Goal: Transaction & Acquisition: Purchase product/service

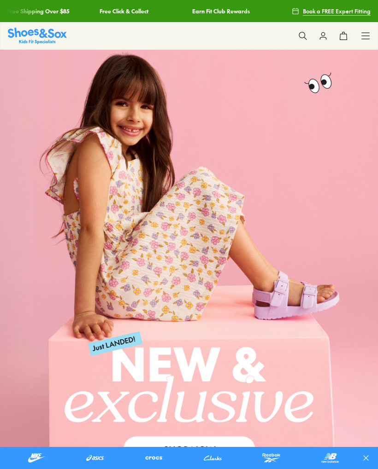
click at [363, 39] on use at bounding box center [366, 36] width 8 height 6
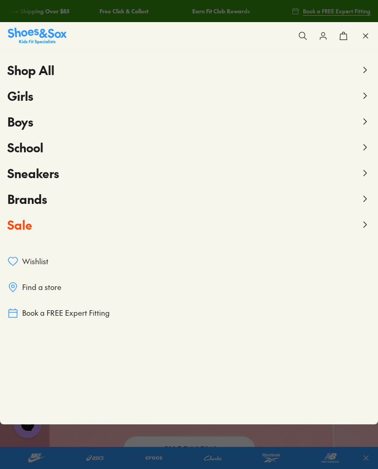
click at [360, 100] on icon at bounding box center [364, 95] width 11 height 11
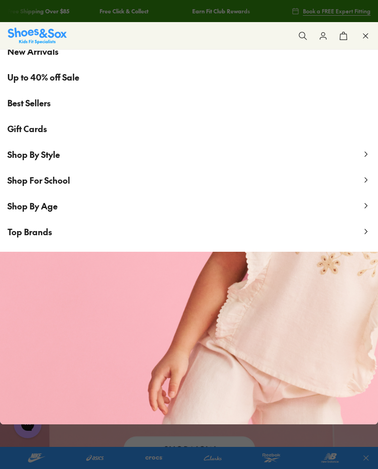
scroll to position [77, 0]
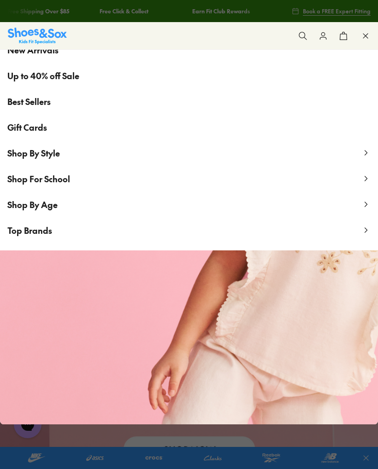
click at [361, 207] on icon at bounding box center [365, 204] width 9 height 9
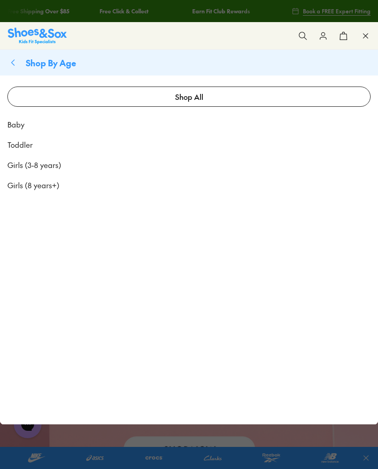
click at [44, 187] on span "Girls (8 years+)" at bounding box center [33, 185] width 52 height 11
click at [43, 184] on span "Girls (8 years+)" at bounding box center [33, 185] width 52 height 11
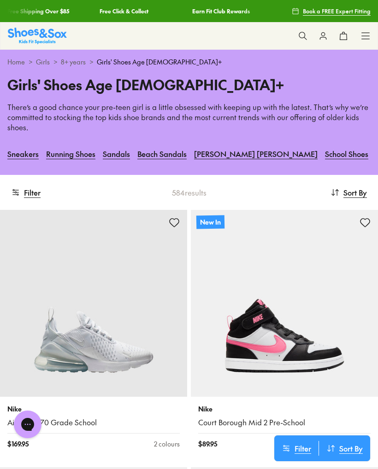
click at [29, 194] on button "Filter" at bounding box center [25, 192] width 29 height 20
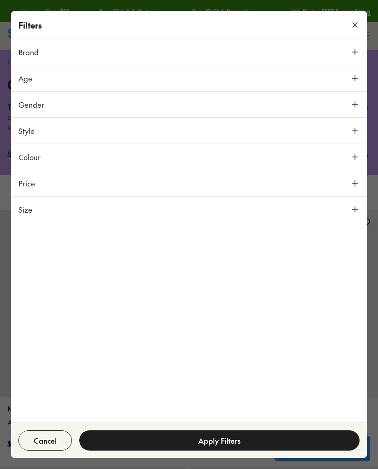
click at [354, 212] on icon at bounding box center [354, 209] width 9 height 9
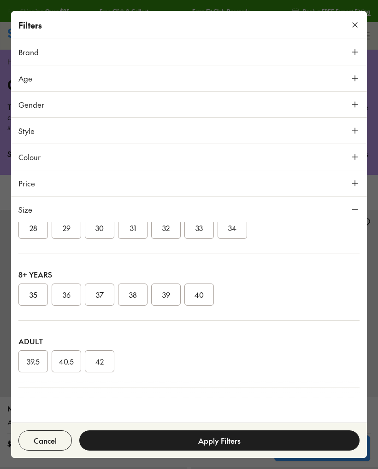
scroll to position [194, 0]
click at [65, 292] on button "36" at bounding box center [66, 294] width 29 height 22
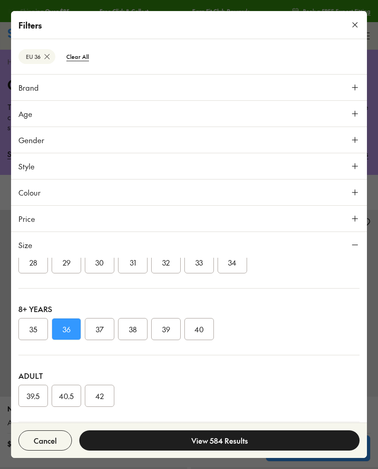
scroll to position [163, 0]
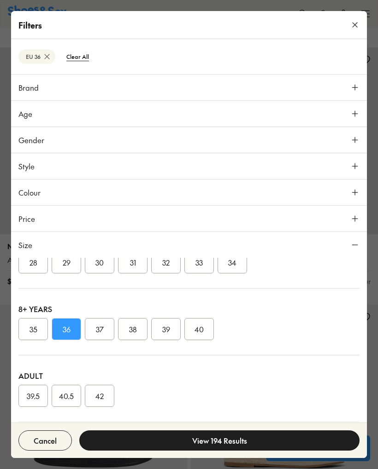
click at [206, 439] on button "View 194 Results" at bounding box center [219, 441] width 280 height 20
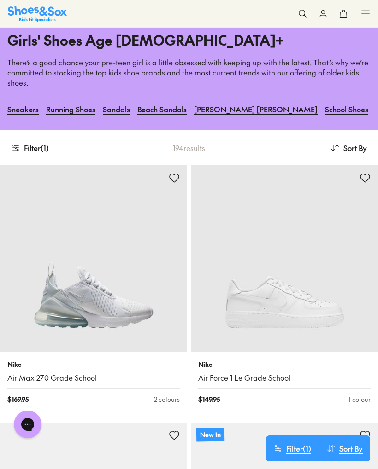
scroll to position [47, 0]
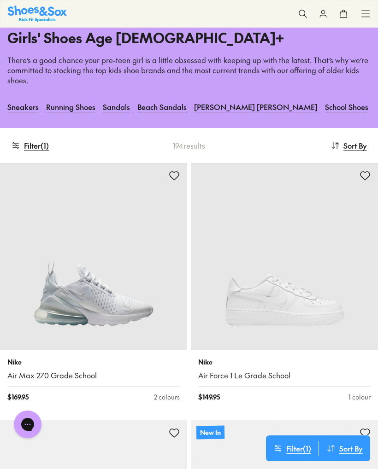
click at [354, 147] on span "Sort By" at bounding box center [354, 145] width 23 height 11
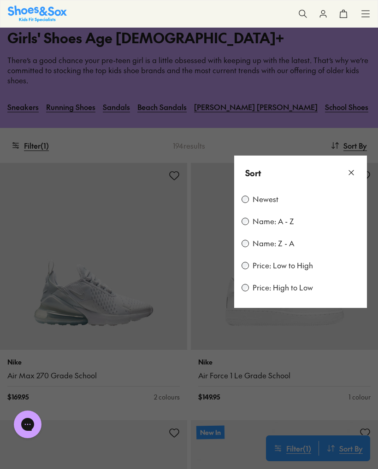
click at [288, 266] on label "Price: Low to High" at bounding box center [282, 266] width 60 height 10
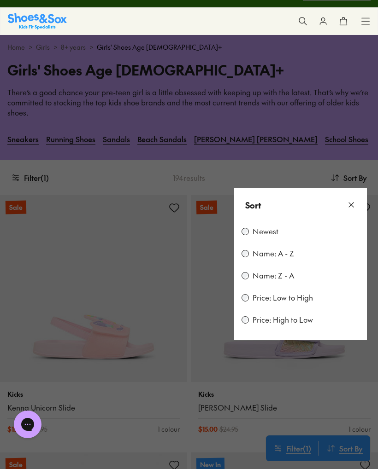
click at [350, 208] on icon at bounding box center [350, 204] width 9 height 9
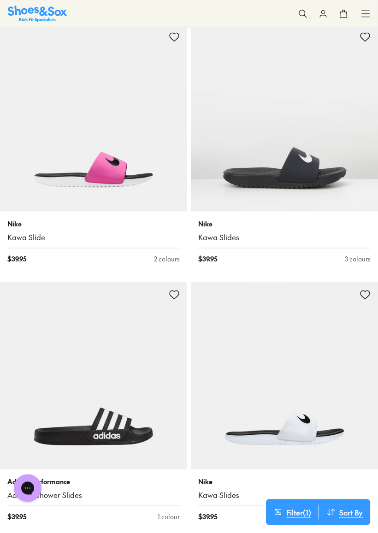
scroll to position [2767, 0]
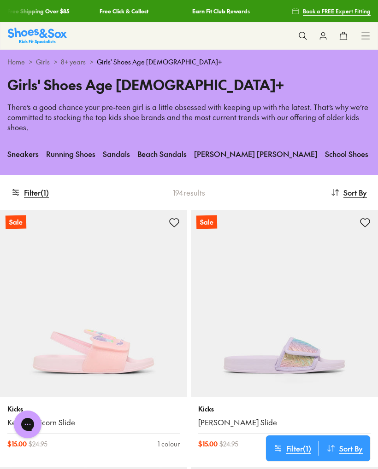
click at [37, 194] on button "Filter ( 1 )" at bounding box center [30, 192] width 38 height 20
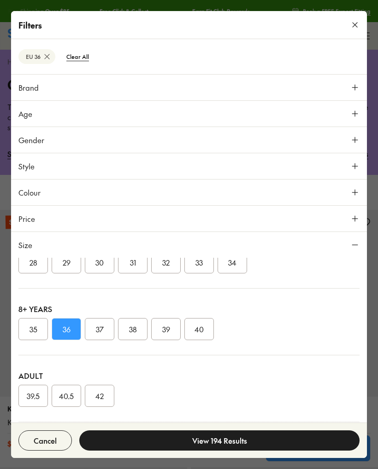
click at [352, 86] on icon at bounding box center [354, 87] width 9 height 9
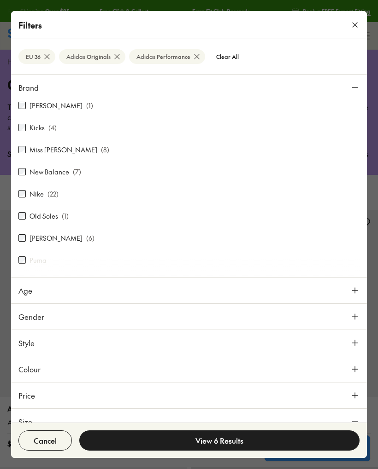
scroll to position [292, 0]
click at [214, 436] on button "View 28 Results" at bounding box center [219, 441] width 280 height 20
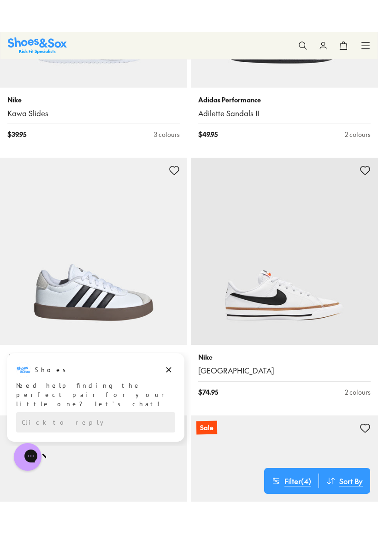
scroll to position [1153, 0]
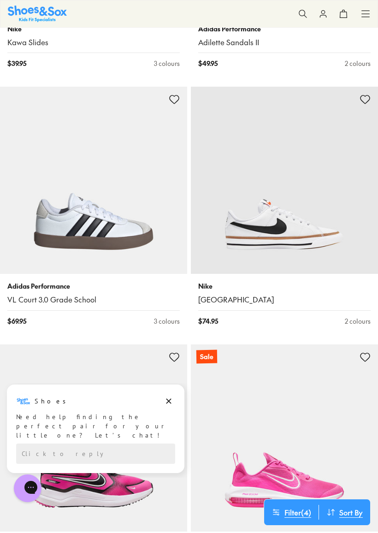
click at [94, 219] on img at bounding box center [93, 180] width 187 height 187
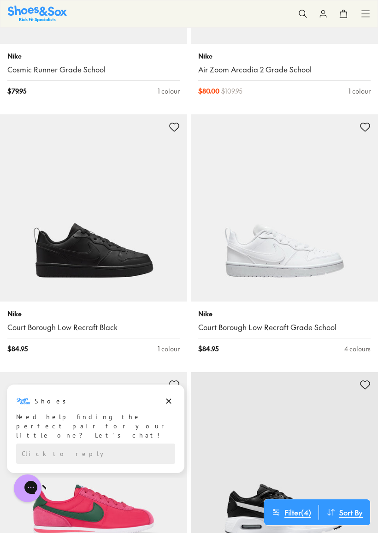
scroll to position [1642, 0]
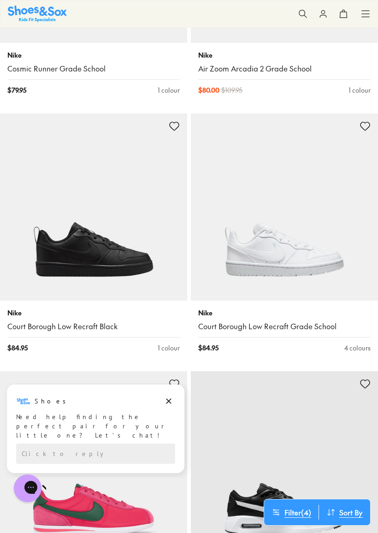
click at [299, 310] on p "Nike" at bounding box center [284, 313] width 172 height 10
click at [300, 260] on img at bounding box center [284, 206] width 187 height 187
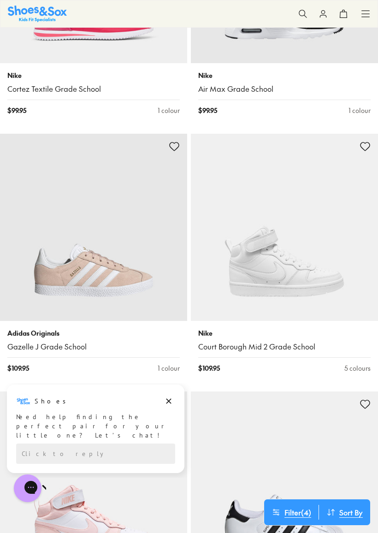
scroll to position [2140, 0]
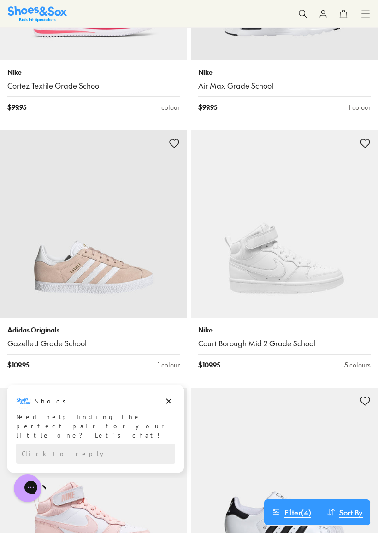
click at [50, 264] on img at bounding box center [93, 223] width 187 height 187
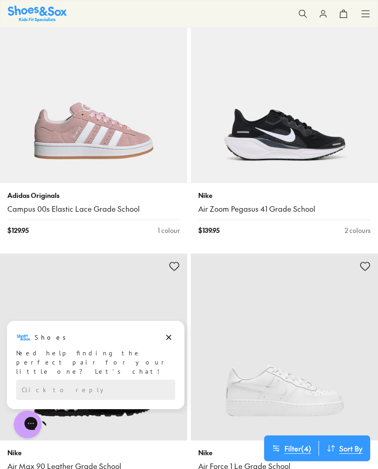
scroll to position [2788, 0]
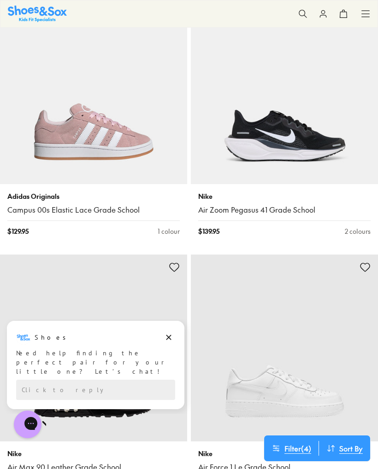
click at [100, 141] on img at bounding box center [93, 90] width 187 height 187
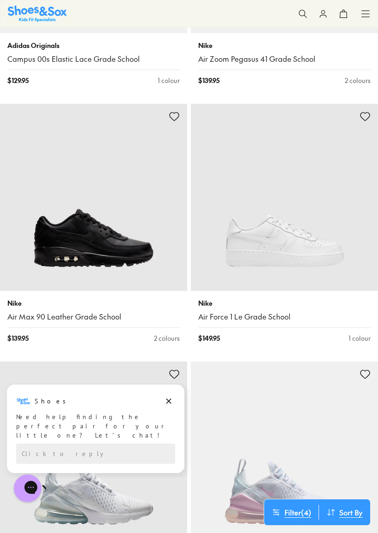
scroll to position [2940, 0]
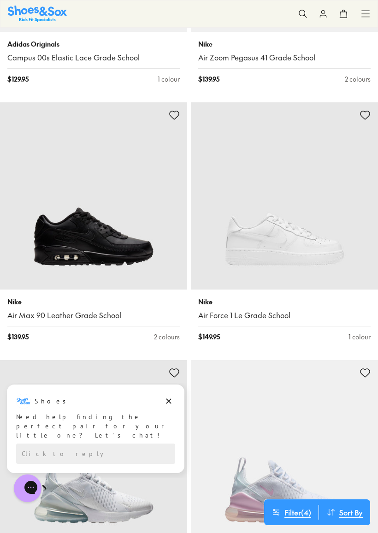
click at [292, 241] on img at bounding box center [284, 195] width 187 height 187
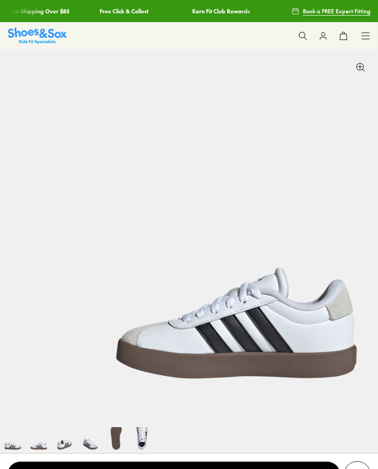
select select "*"
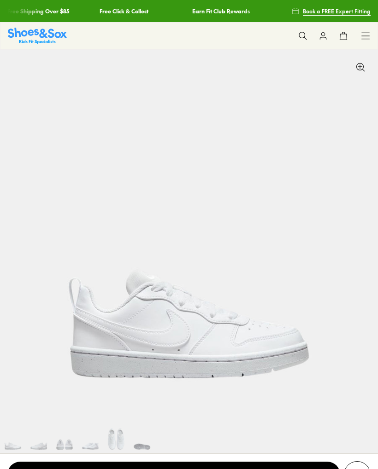
select select "*"
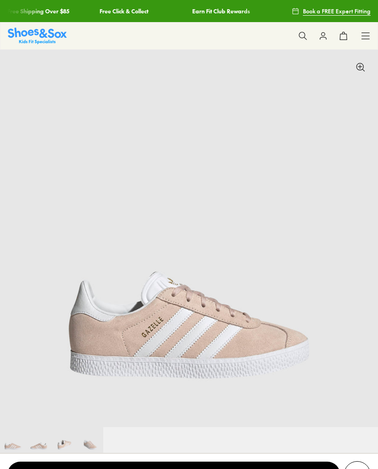
select select "*"
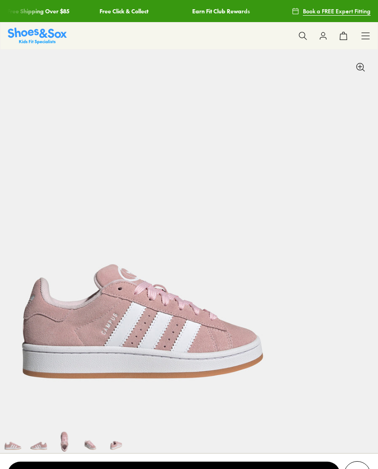
select select "*"
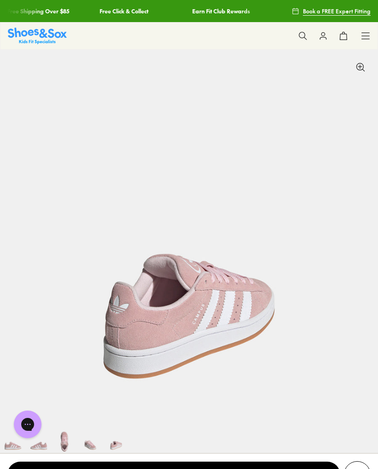
scroll to position [0, 1511]
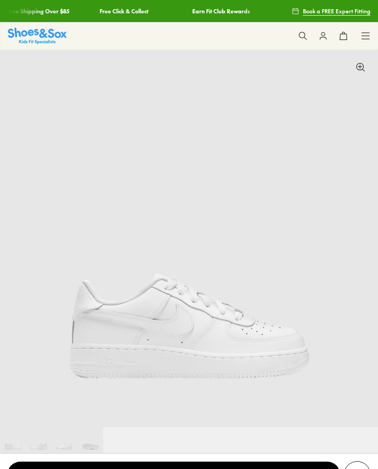
select select "*"
